Goal: Transaction & Acquisition: Purchase product/service

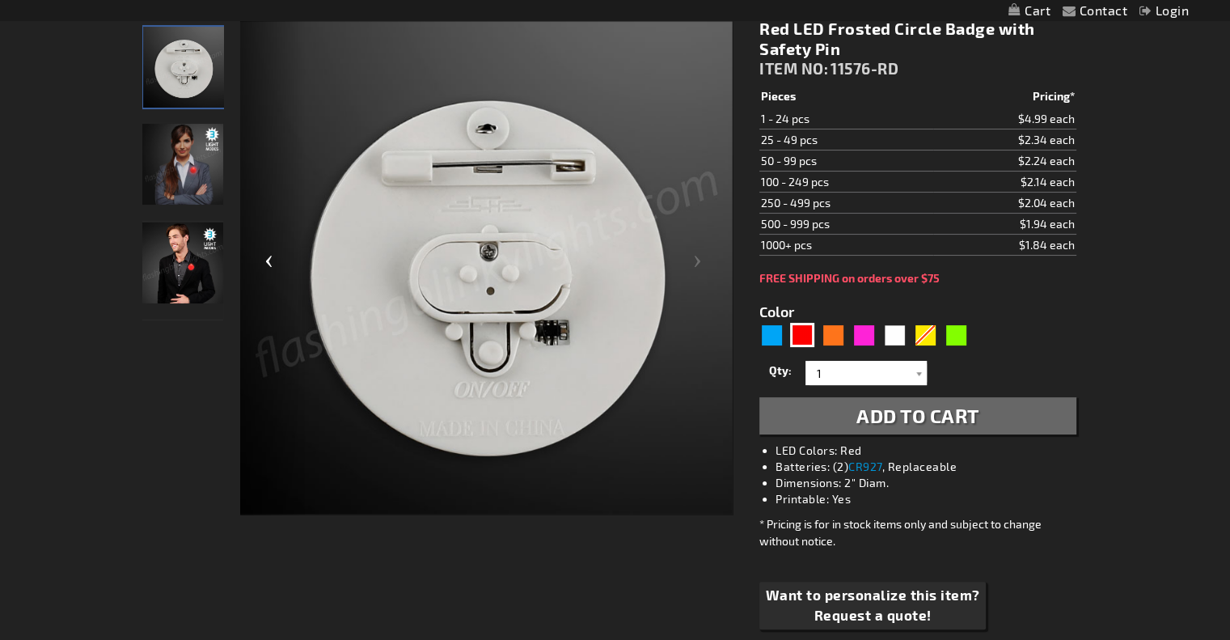
scroll to position [230, 0]
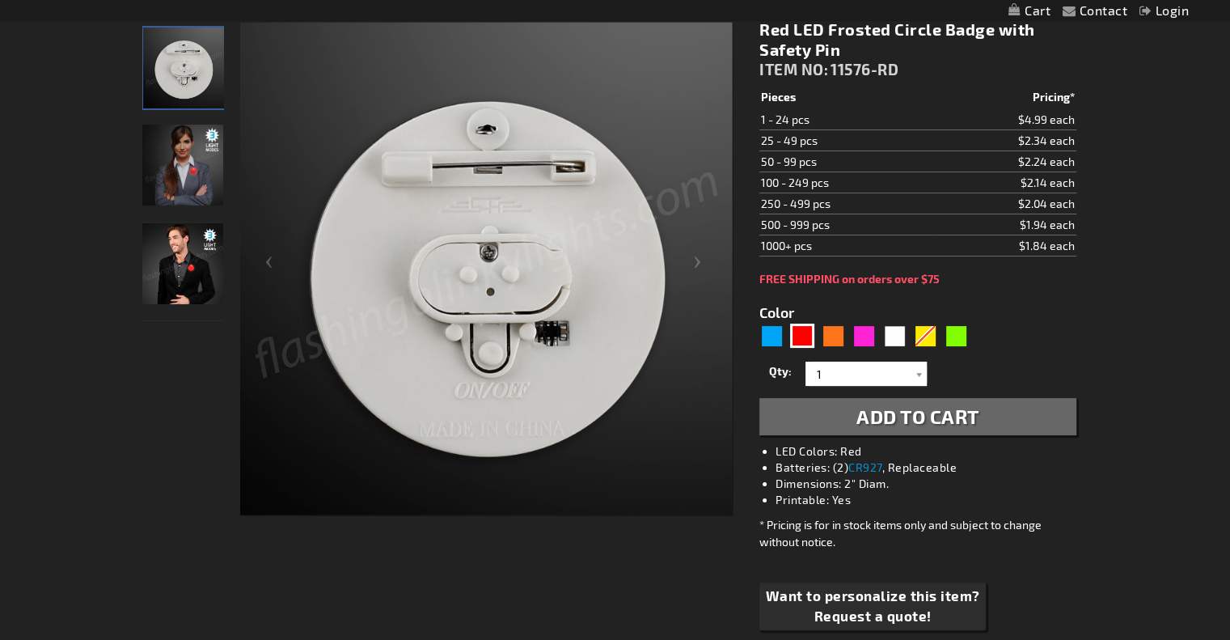
click at [193, 184] on img "Female model displaying Red LED Frosted Circle Badge" at bounding box center [182, 165] width 81 height 81
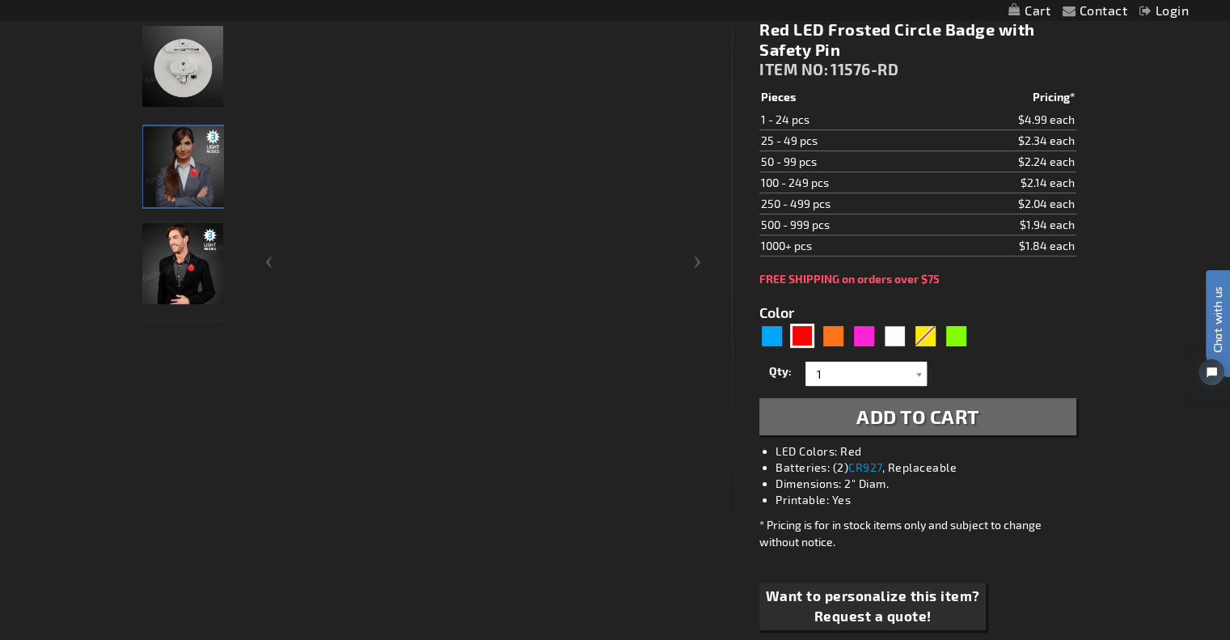
scroll to position [0, 0]
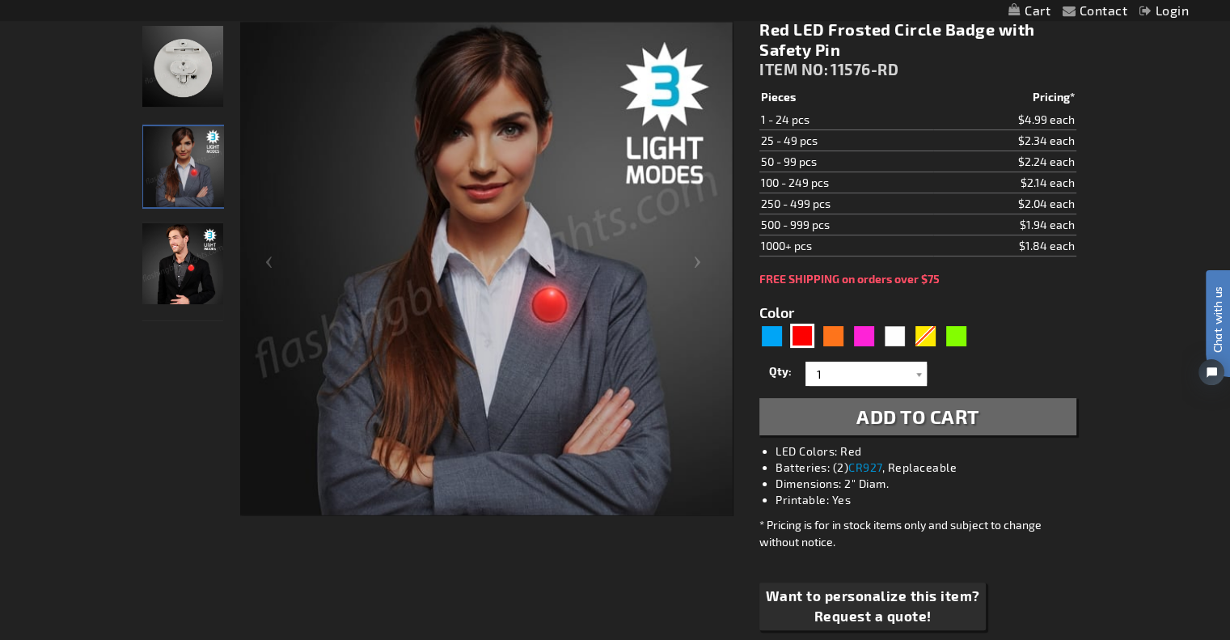
click at [177, 268] on img "Man wearing Red LED Frosted Circle Badge" at bounding box center [182, 263] width 81 height 81
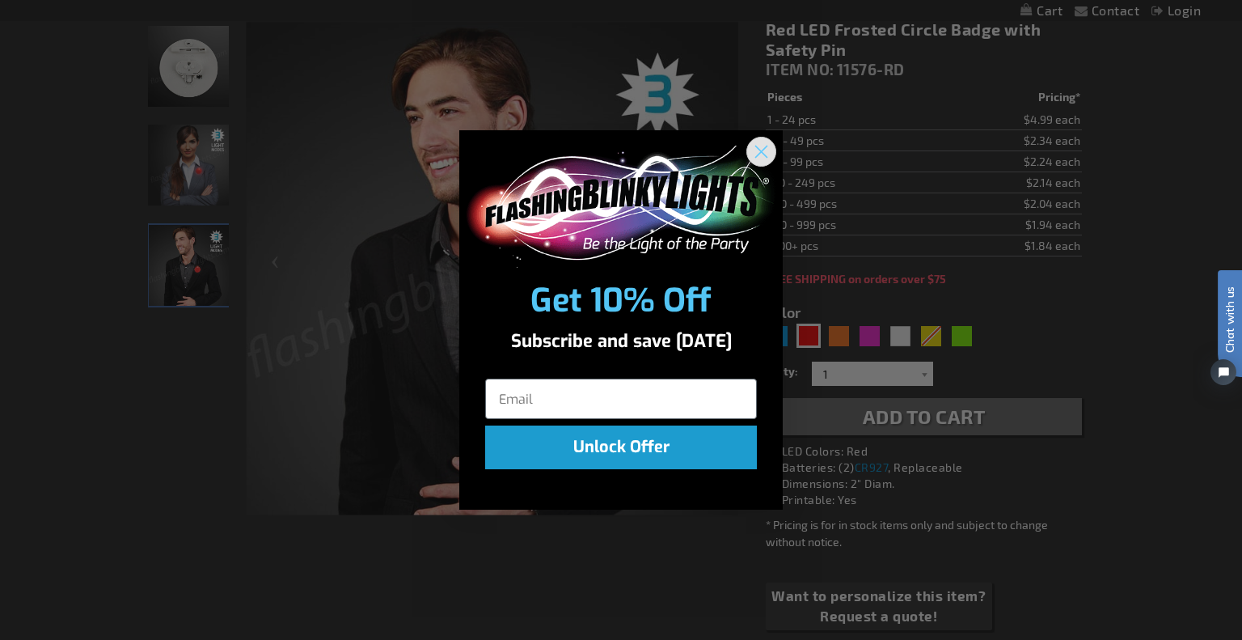
click at [770, 148] on circle "Close dialog" at bounding box center [761, 151] width 27 height 27
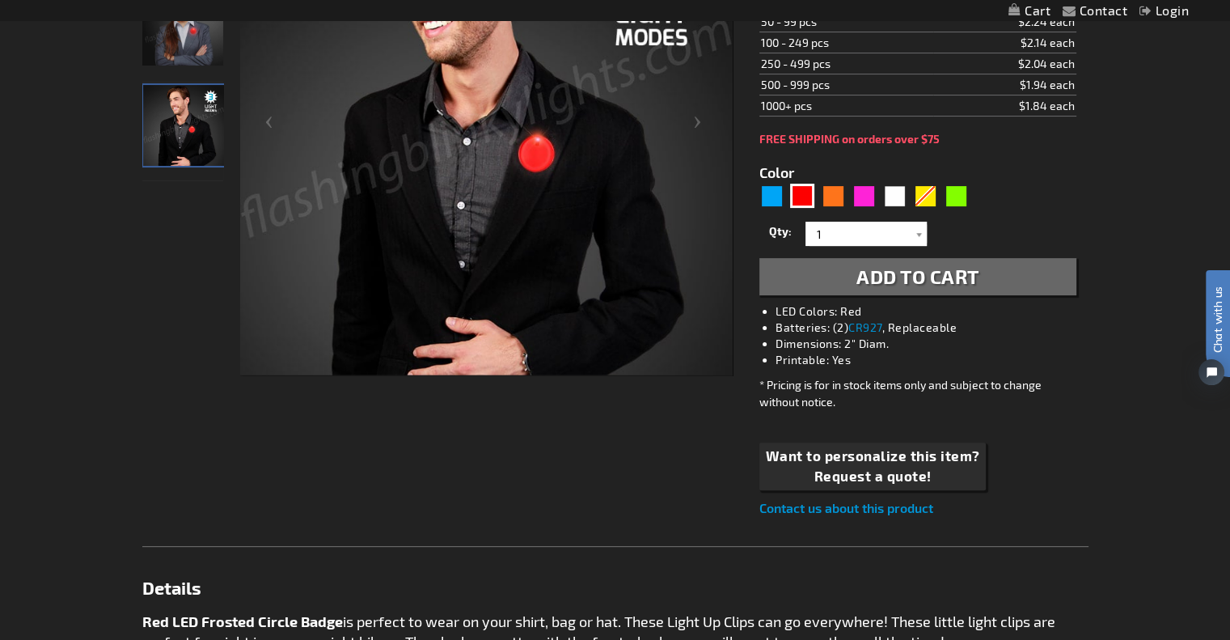
scroll to position [275, 0]
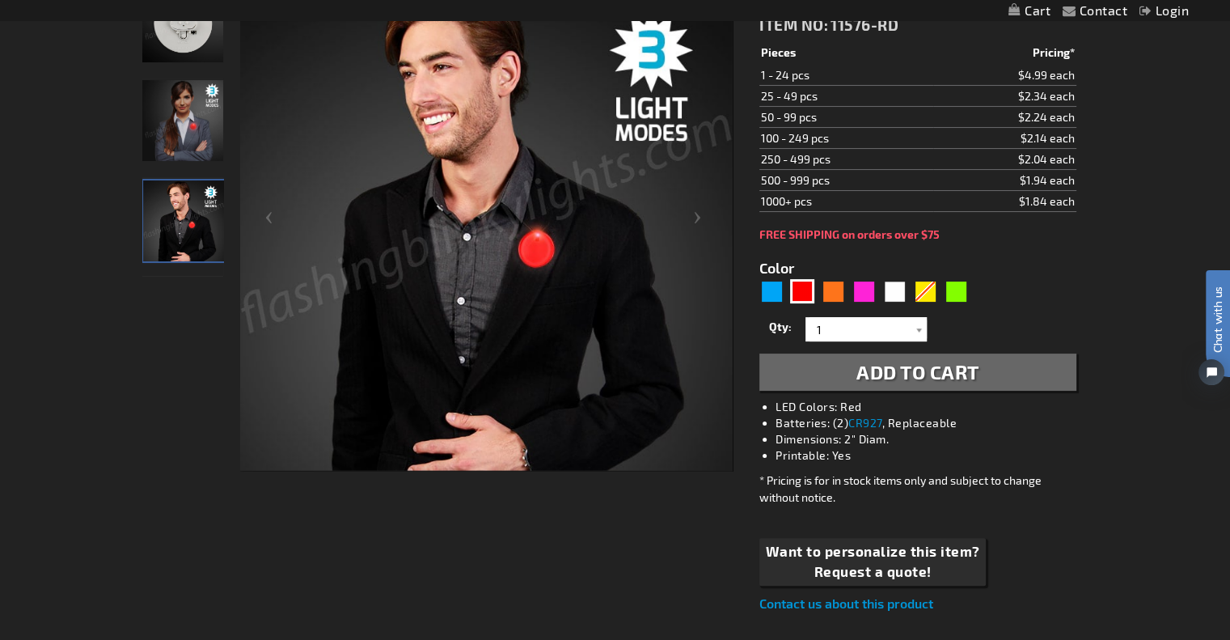
click at [918, 382] on span "Add to Cart" at bounding box center [917, 371] width 123 height 23
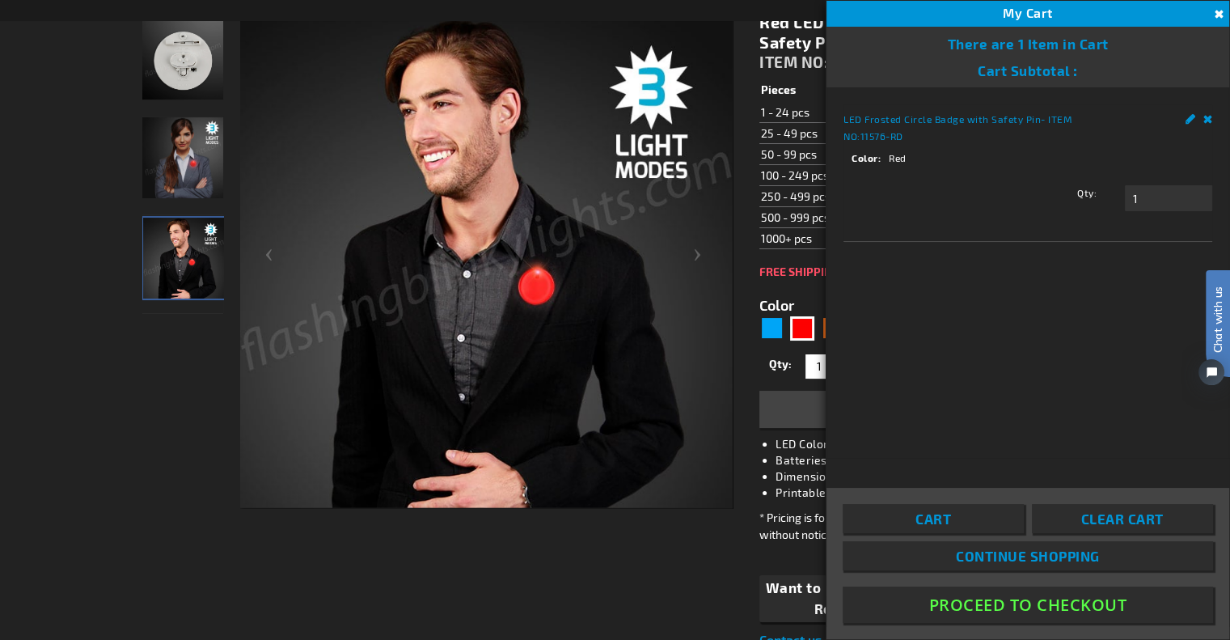
scroll to position [311, 0]
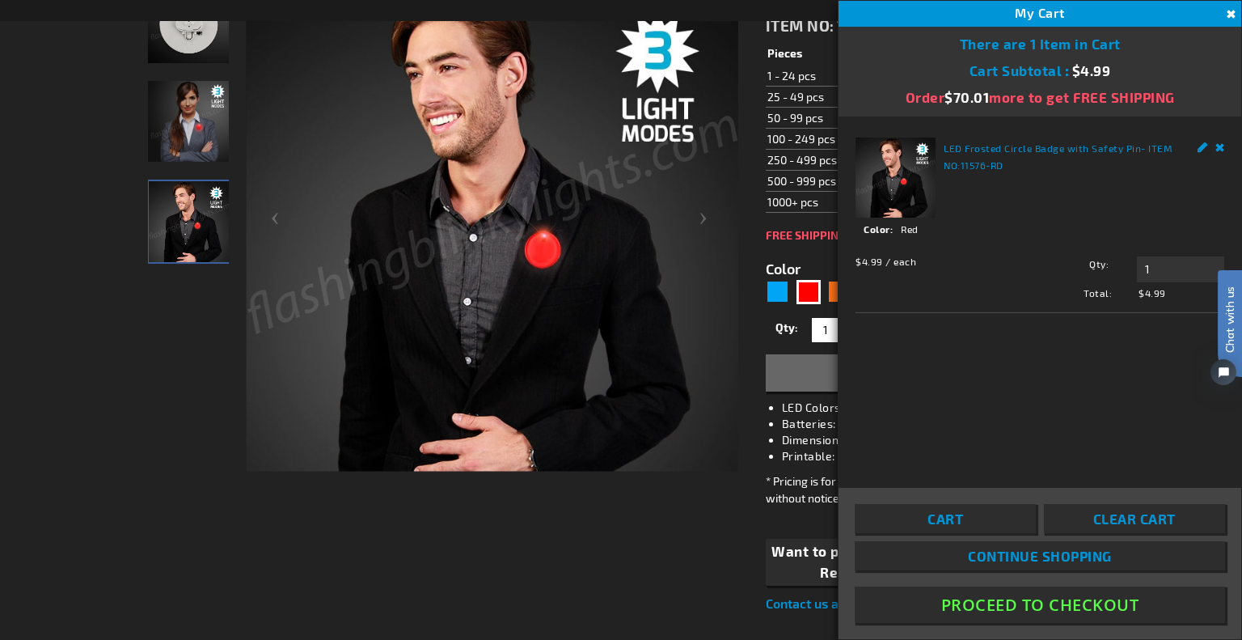
click at [1076, 605] on button "Proceed To Checkout" at bounding box center [1040, 604] width 370 height 36
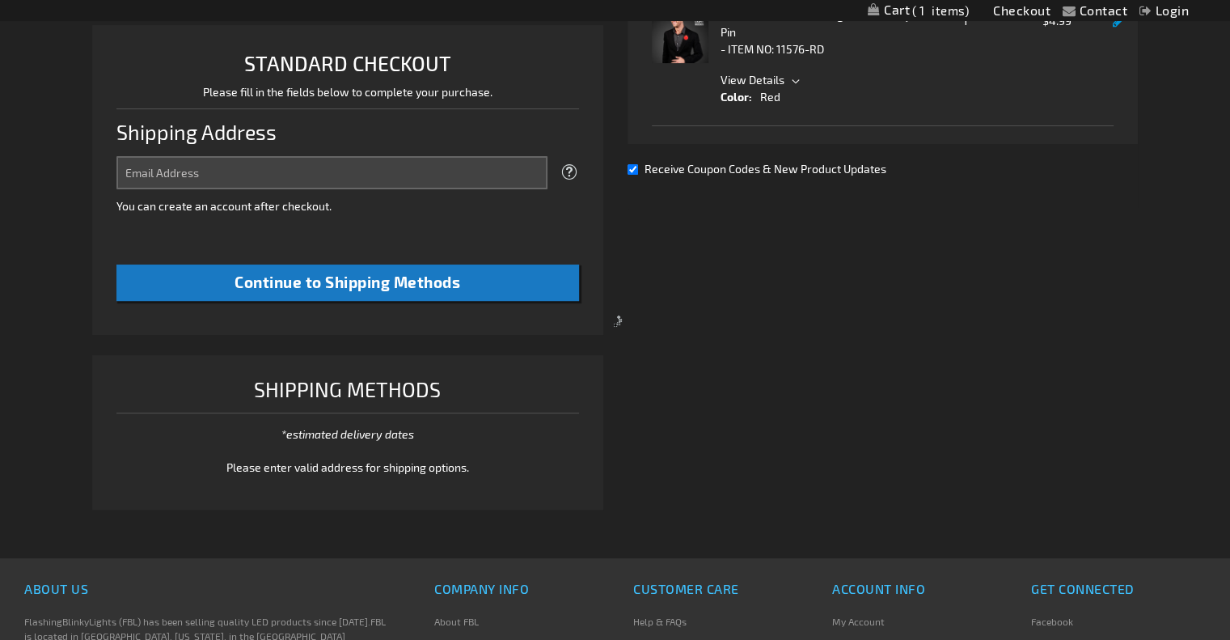
scroll to position [49, 0]
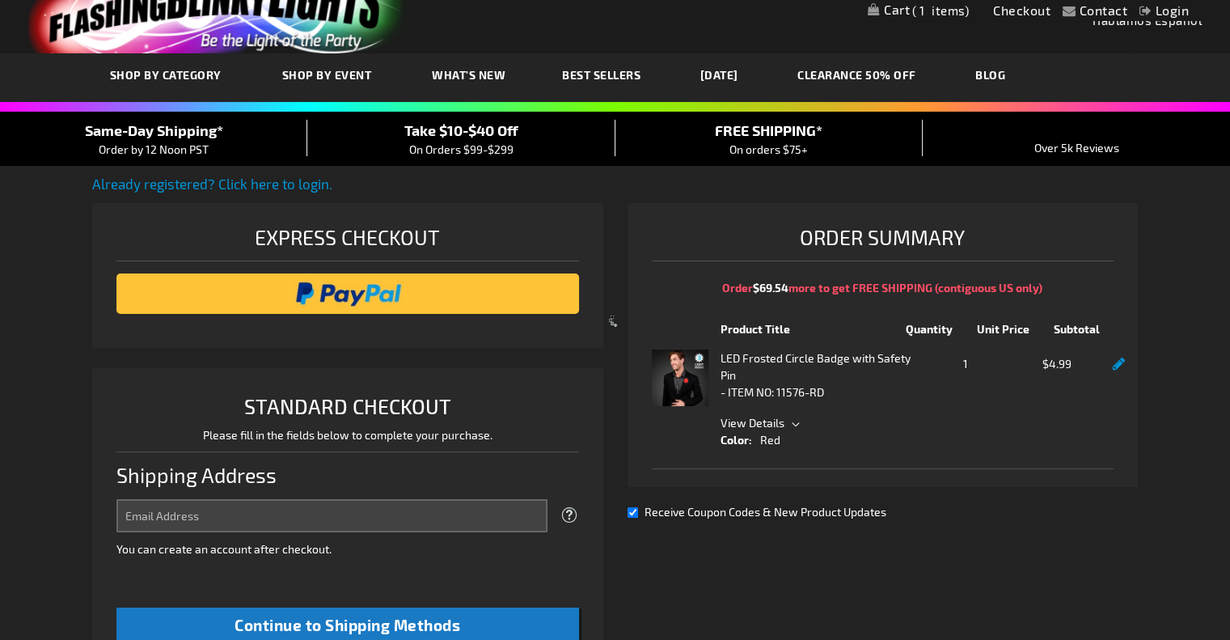
select select "US"
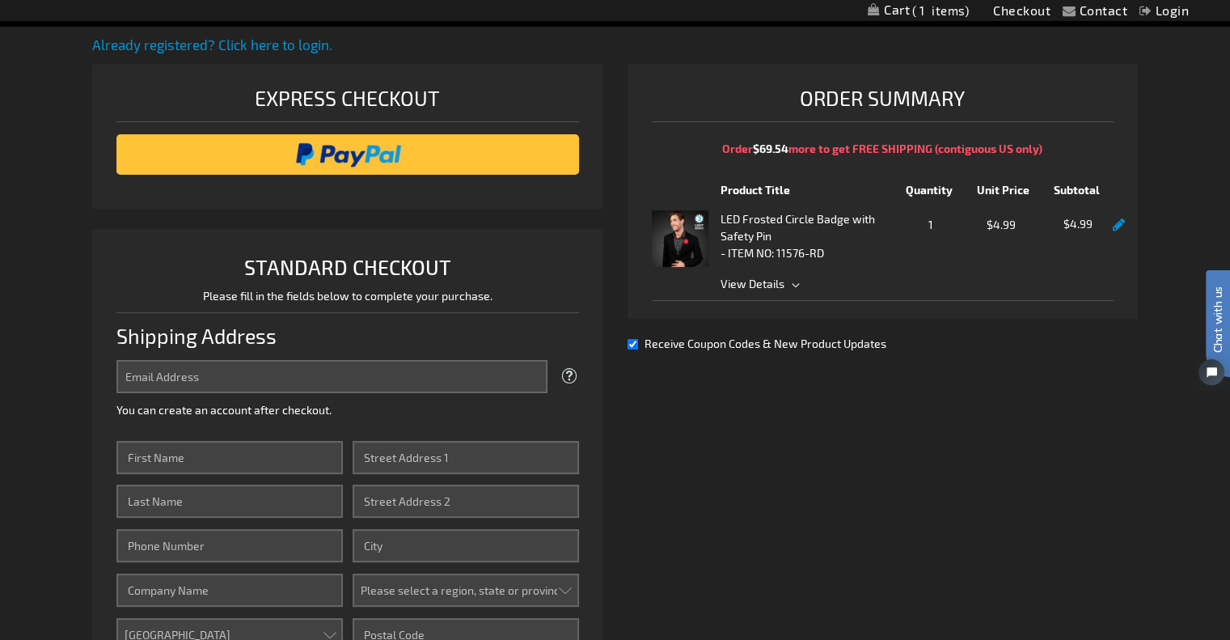
scroll to position [220, 0]
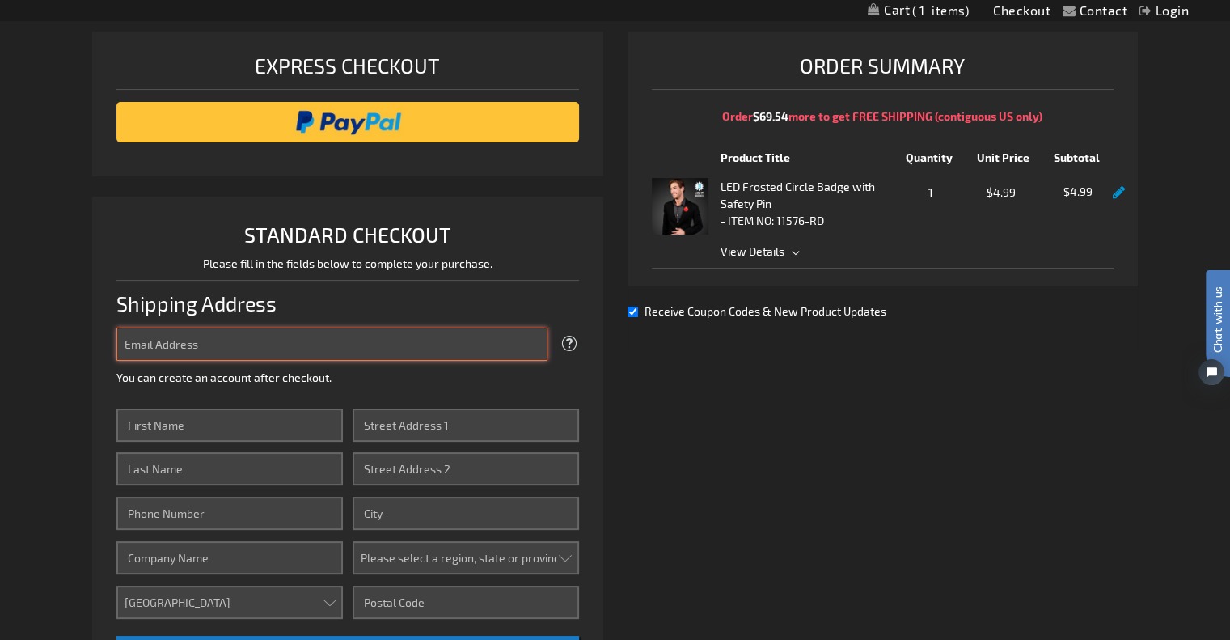
click at [391, 340] on input "Email Address" at bounding box center [331, 344] width 430 height 33
